Goal: Complete application form: Complete application form

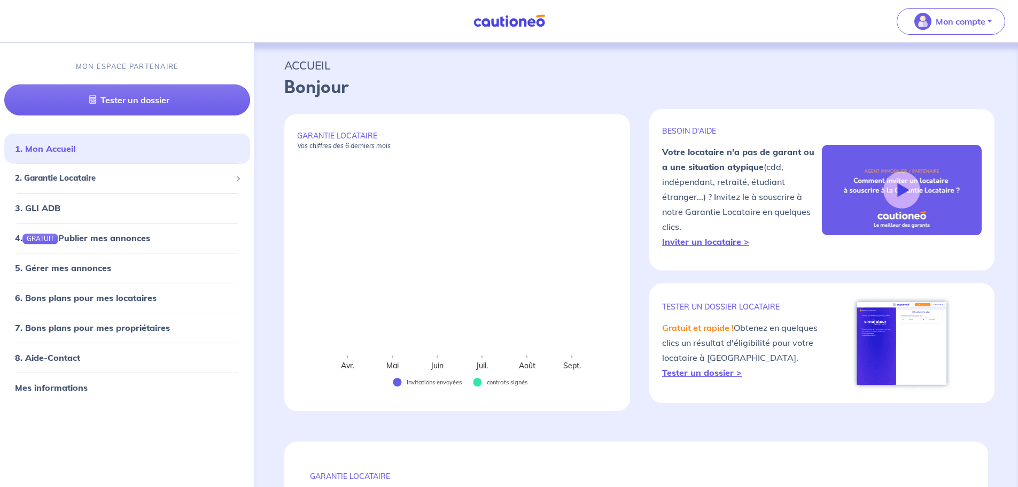
select select "FR"
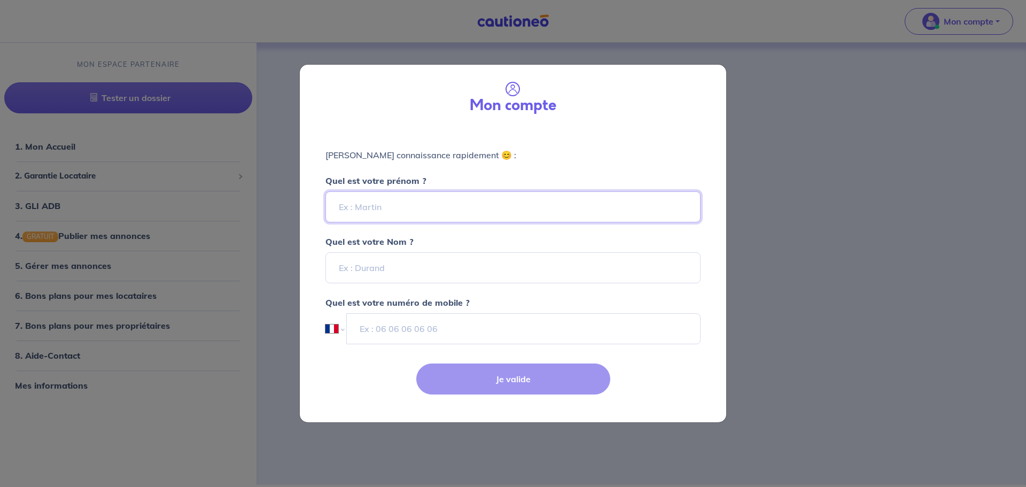
click at [450, 208] on input "Quel est votre prénom ?" at bounding box center [512, 206] width 375 height 31
type input "[PERSON_NAME]"
type input "TARADOUX"
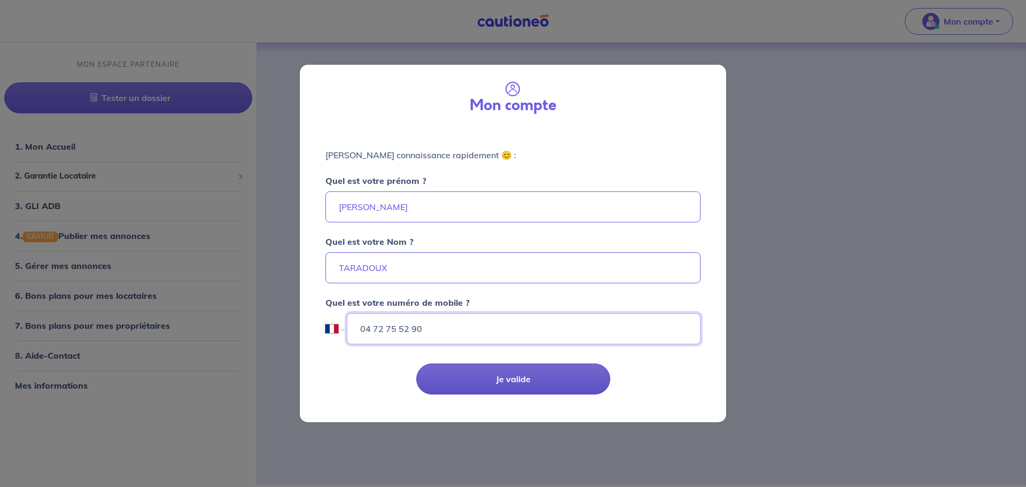
type input "04 72 75 52 90"
click at [526, 371] on button "Je valide" at bounding box center [513, 378] width 194 height 31
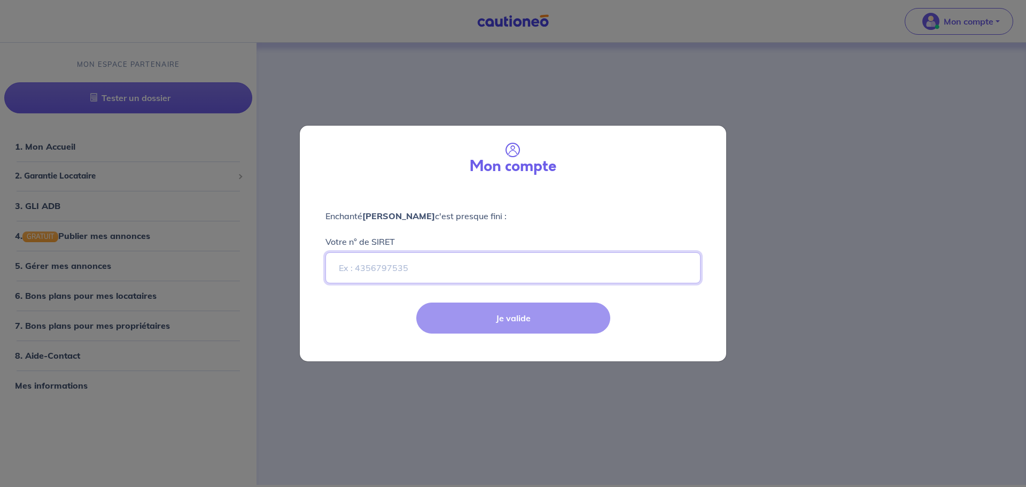
click at [395, 274] on input "Votre n° de SIRET" at bounding box center [512, 267] width 375 height 31
paste input "752 655 761 00027"
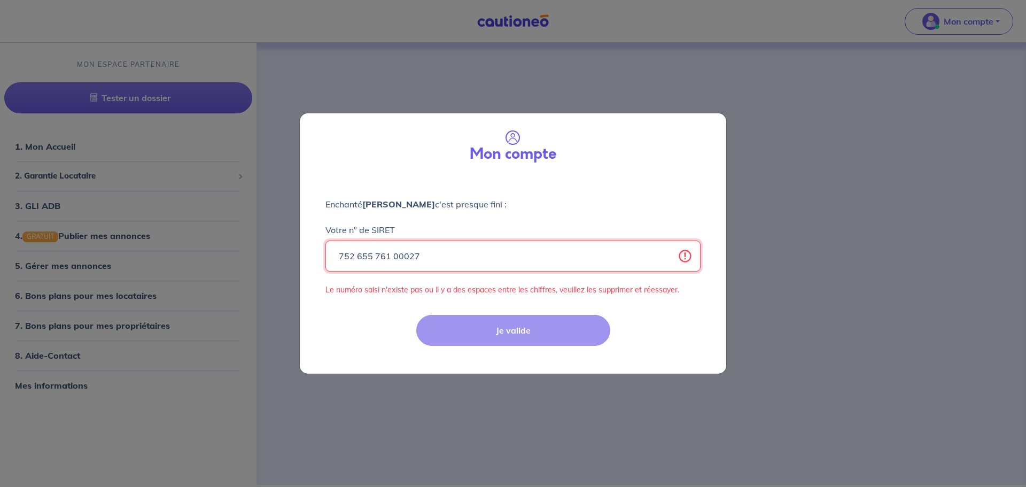
click at [391, 253] on input "752 655 761 00027" at bounding box center [512, 255] width 375 height 31
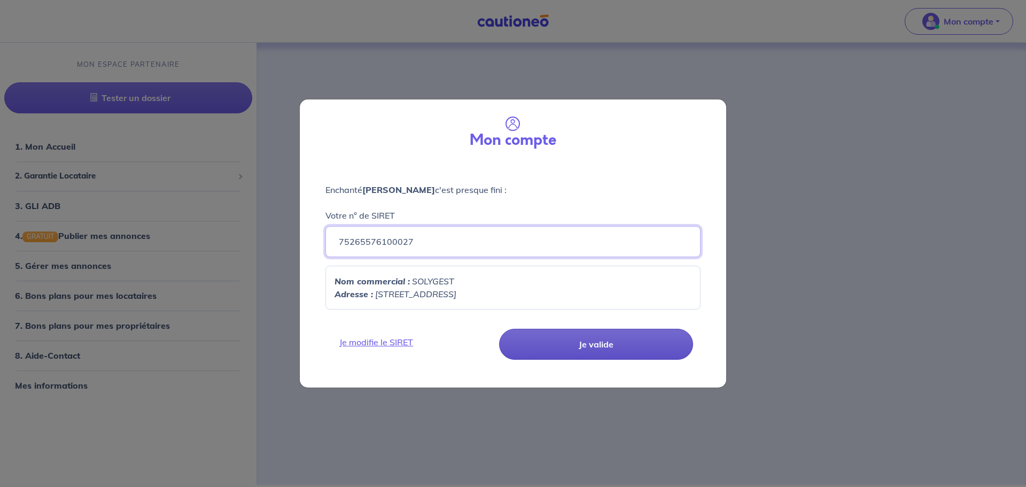
type input "75265576100027"
click at [564, 348] on button "Je valide" at bounding box center [596, 344] width 194 height 31
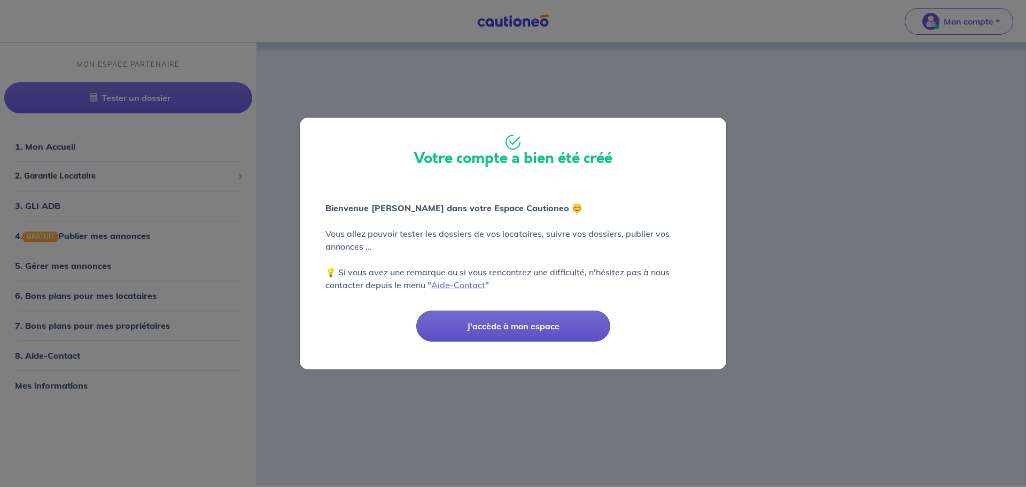
click at [529, 333] on button "J'accède à mon espace" at bounding box center [513, 325] width 194 height 31
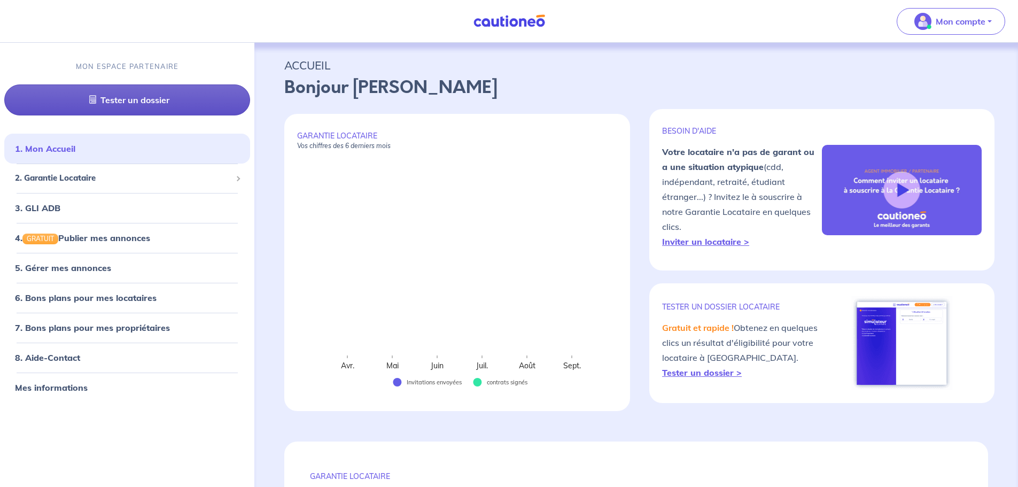
click at [167, 100] on link "Tester un dossier" at bounding box center [127, 99] width 246 height 31
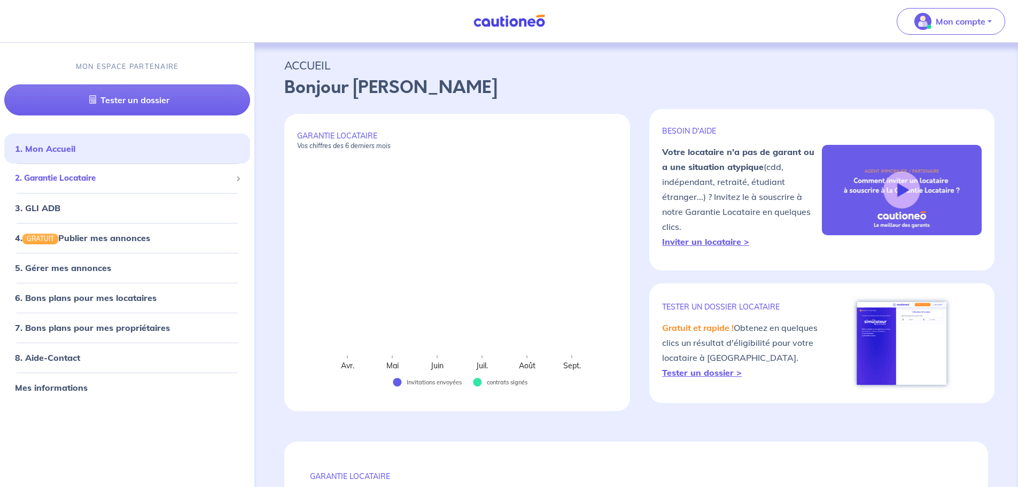
click at [83, 179] on span "2. Garantie Locataire" at bounding box center [123, 178] width 216 height 12
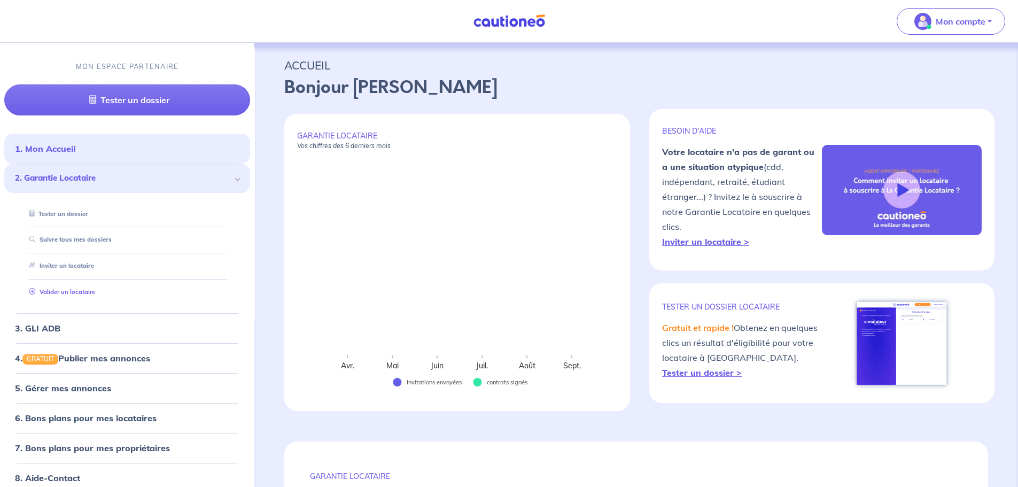
click at [68, 289] on link "Valider un locataire" at bounding box center [60, 291] width 70 height 7
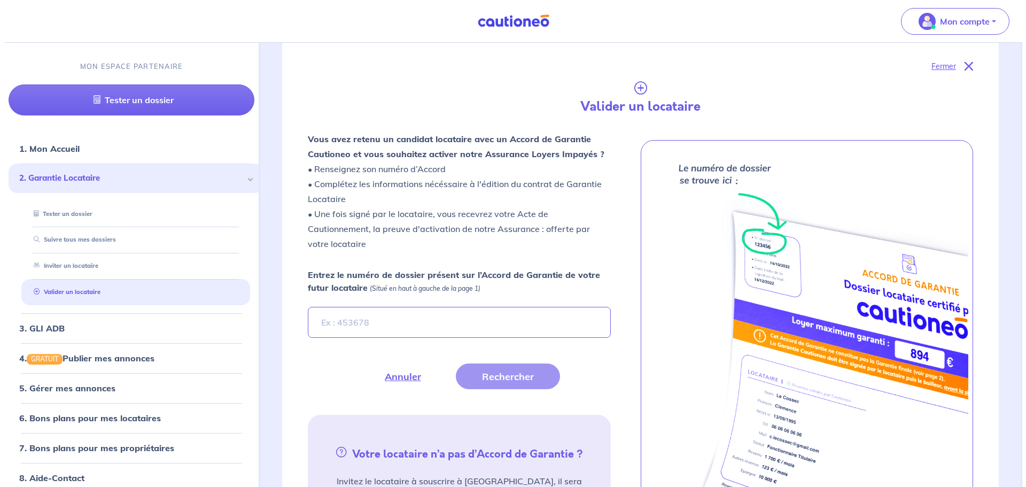
scroll to position [297, 0]
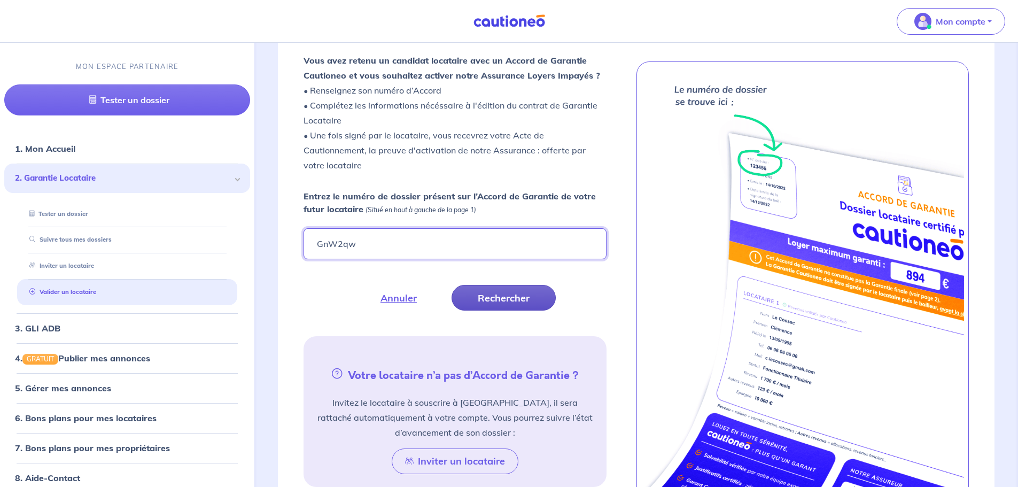
type input "GnW2qw"
click at [524, 297] on button "Rechercher" at bounding box center [503, 298] width 104 height 26
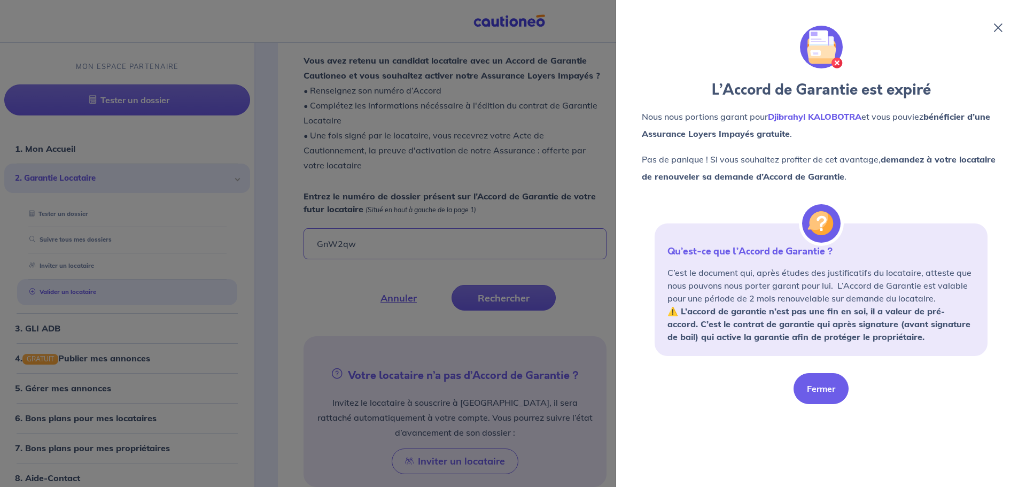
click at [807, 387] on button "Fermer" at bounding box center [820, 388] width 55 height 31
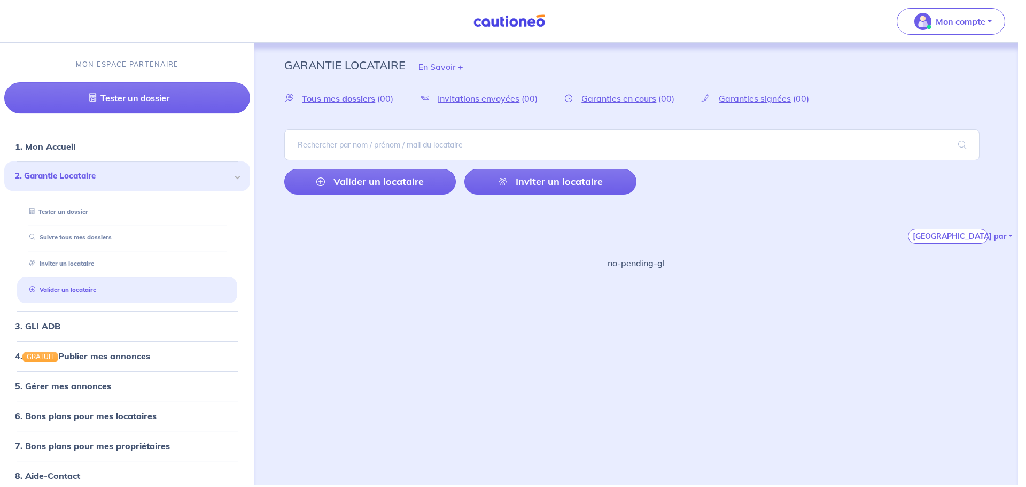
scroll to position [0, 0]
